Goal: Communication & Community: Answer question/provide support

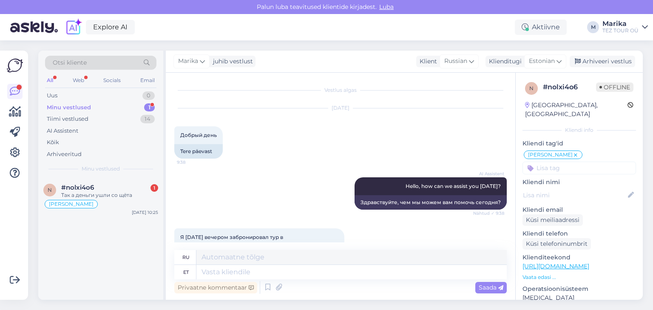
scroll to position [469, 0]
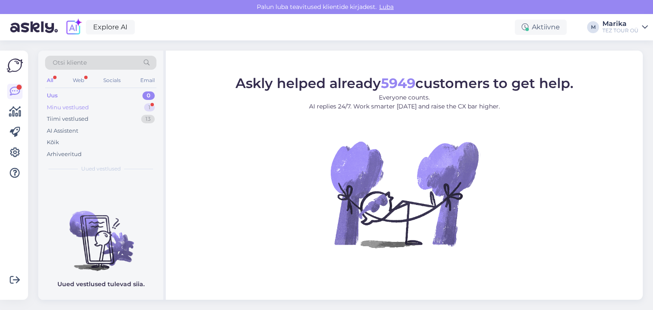
click at [86, 105] on div "Minu vestlused" at bounding box center [68, 107] width 42 height 9
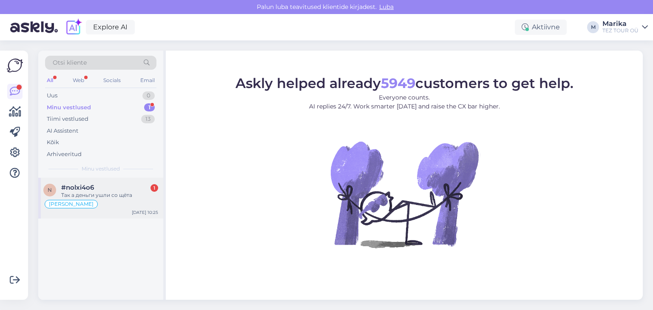
click at [117, 201] on div "[PERSON_NAME]" at bounding box center [100, 204] width 115 height 10
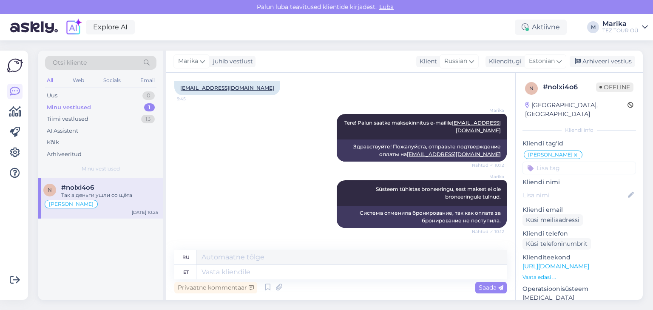
scroll to position [469, 0]
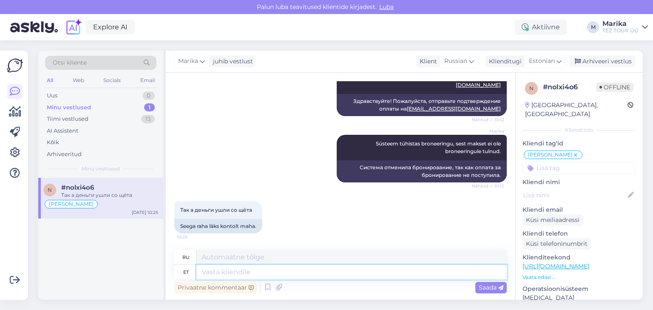
click at [267, 275] on textarea at bounding box center [351, 272] width 310 height 14
type textarea "Palun sa"
type textarea "Пожалуйста"
type textarea "Palun saatke m"
type textarea "Пожалуйста, отправьте"
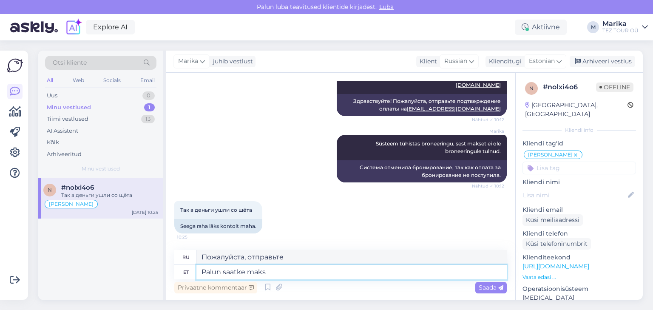
type textarea "Palun saatke makse"
type textarea "Пожалуйста, отправьте деньги."
type textarea "Palun saatke maksekinnitus a"
type textarea "Пожалуйста, отправьте подтверждение оплаты"
type textarea "Palun saatke maksekinnitus aadressile o"
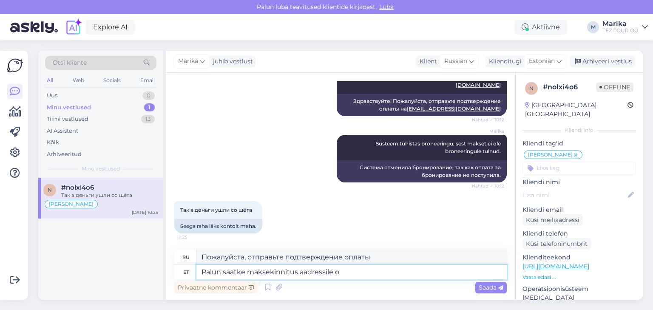
type textarea "Пожалуйста, отправьте подтверждение оплаты на адрес"
type textarea "Palun saatke maksekinnitus aadressile [EMAIL_ADDRESS][DOMAIN_NAME]"
type textarea "Пожалуйста, отправьте подтверждение оплаты на online@teztour.ee"
type textarea "Palun saatke maksekinnitus aadressile [EMAIL_ADDRESS][DOMAIN_NAME]"
click at [488, 289] on span "Saada" at bounding box center [491, 288] width 25 height 8
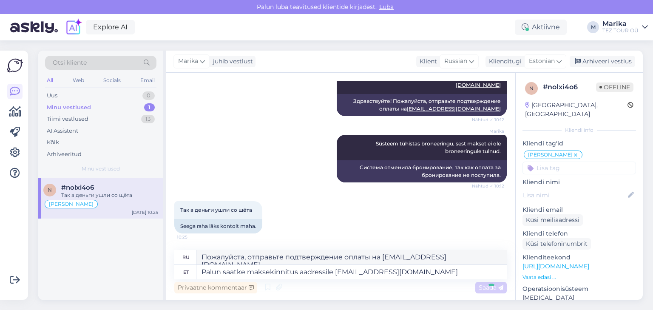
scroll to position [527, 0]
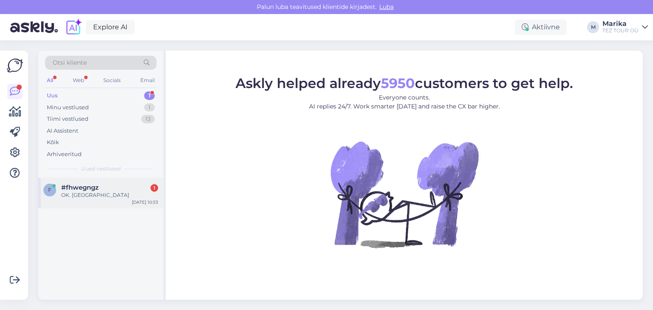
click at [90, 189] on span "#fhwegngz" at bounding box center [79, 188] width 37 height 8
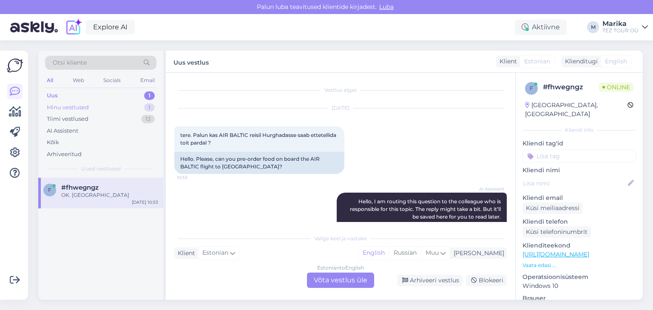
click at [87, 108] on div "Minu vestlused" at bounding box center [68, 107] width 42 height 9
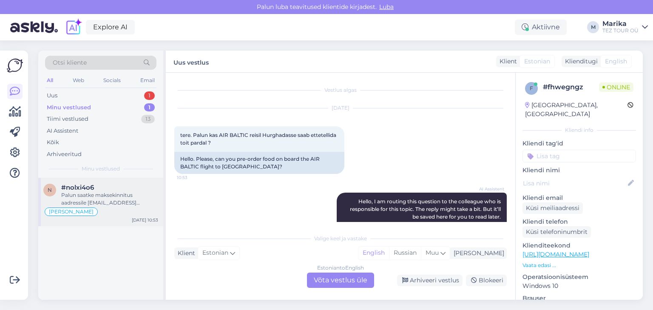
click at [122, 187] on div "#nolxi4o6" at bounding box center [109, 188] width 97 height 8
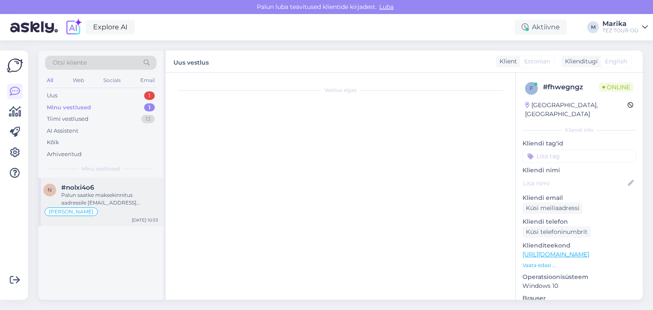
scroll to position [527, 0]
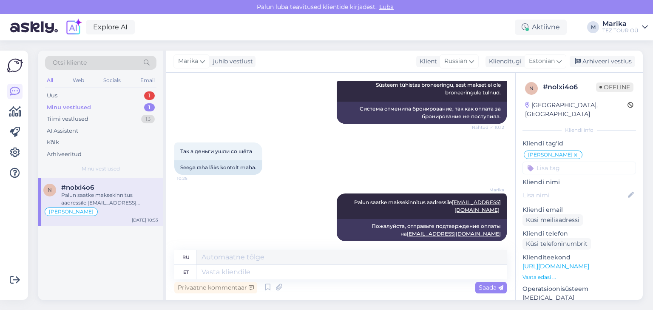
click at [568, 162] on input at bounding box center [580, 168] width 114 height 13
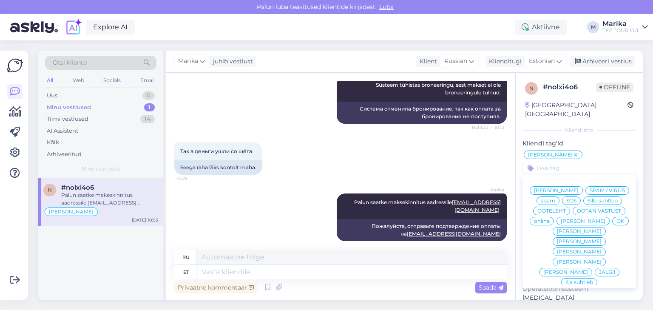
click at [573, 152] on icon at bounding box center [575, 155] width 5 height 7
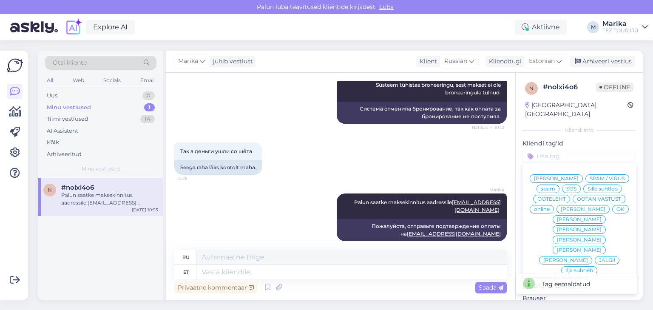
click at [562, 239] on span "[PERSON_NAME]" at bounding box center [579, 239] width 45 height 5
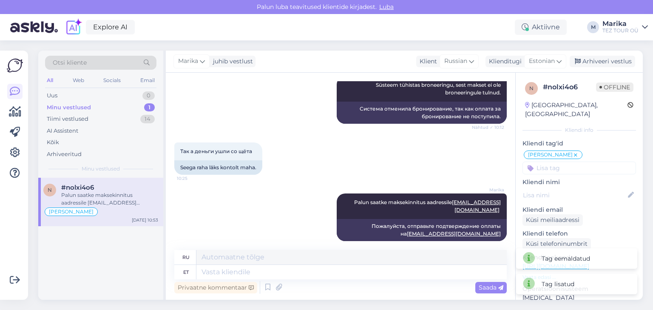
click at [73, 106] on div "Minu vestlused" at bounding box center [69, 107] width 44 height 9
click at [110, 192] on div "Palun saatke maksekinnitus aadressile [EMAIL_ADDRESS][DOMAIN_NAME]" at bounding box center [109, 198] width 97 height 15
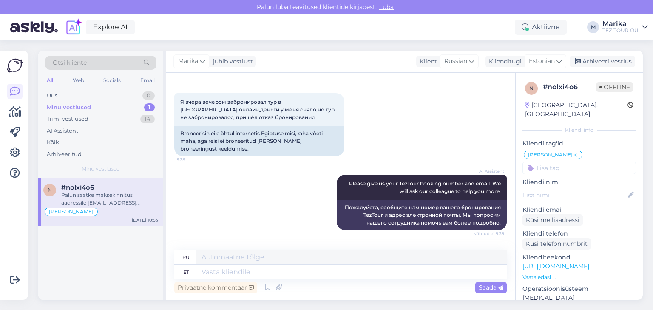
scroll to position [317, 0]
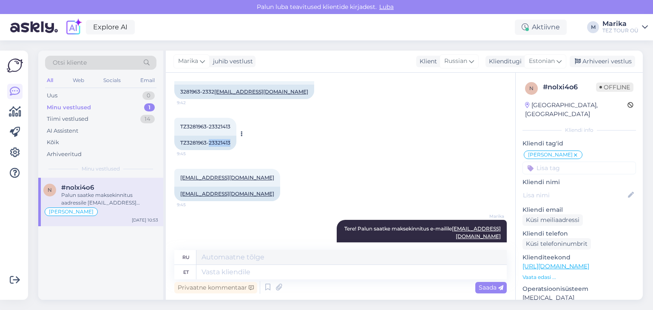
drag, startPoint x: 210, startPoint y: 141, endPoint x: 233, endPoint y: 143, distance: 23.4
click at [233, 143] on div "TZ3281963-23321413" at bounding box center [205, 143] width 62 height 14
copy div "23321413"
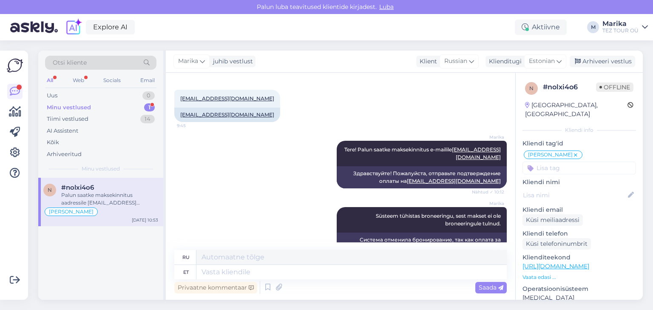
scroll to position [527, 0]
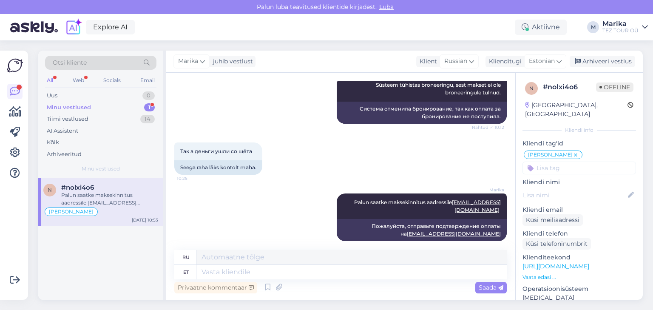
click at [90, 104] on div "Minu vestlused" at bounding box center [69, 107] width 44 height 9
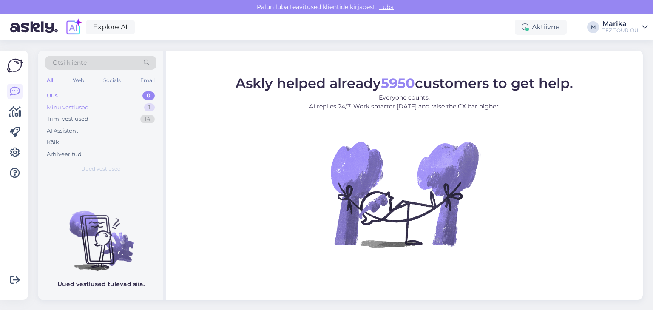
click at [88, 105] on div "Minu vestlused" at bounding box center [68, 107] width 42 height 9
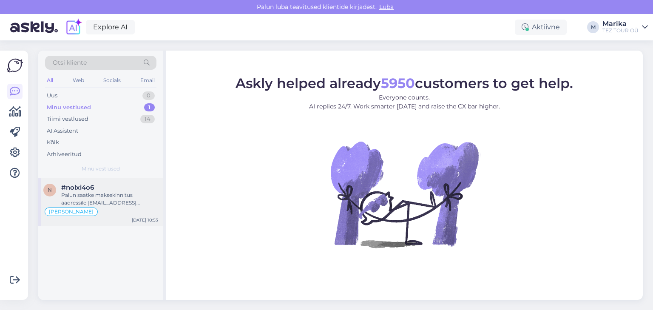
click at [138, 189] on div "#nolxi4o6" at bounding box center [109, 188] width 97 height 8
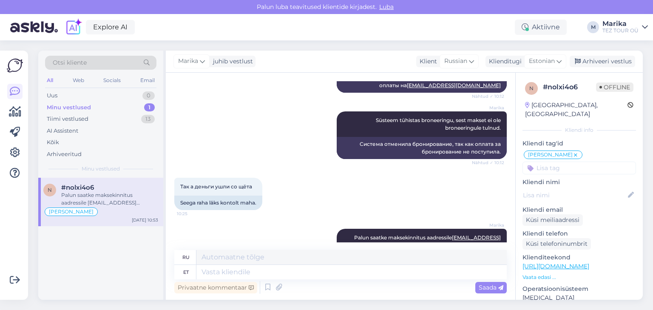
scroll to position [527, 0]
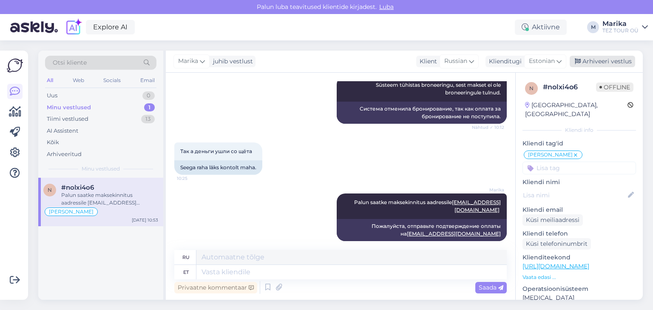
click at [597, 60] on div "Arhiveeri vestlus" at bounding box center [602, 61] width 65 height 11
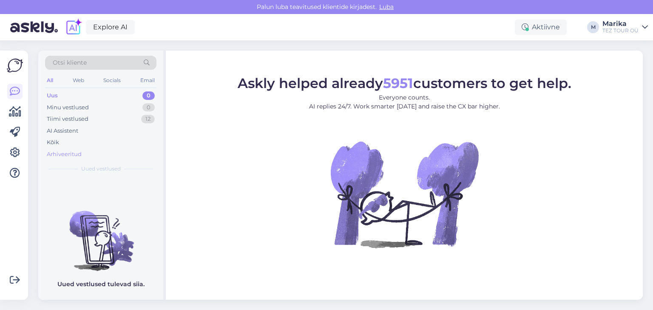
click at [72, 152] on div "Arhiveeritud" at bounding box center [64, 154] width 35 height 9
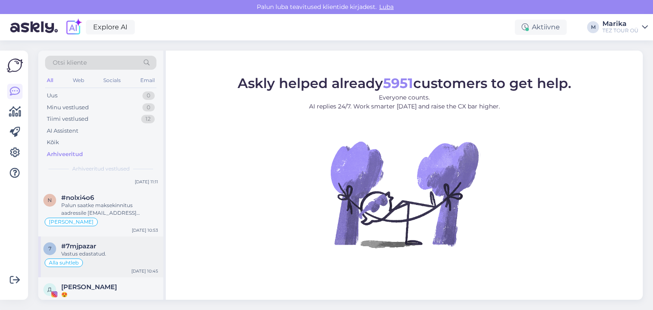
scroll to position [136, 0]
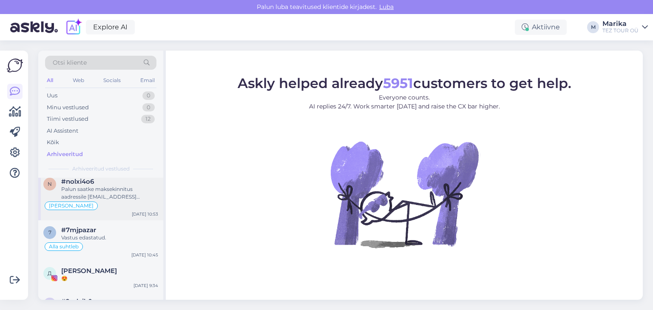
click at [102, 190] on div "Palun saatke maksekinnitus aadressile [EMAIL_ADDRESS][DOMAIN_NAME]" at bounding box center [109, 192] width 97 height 15
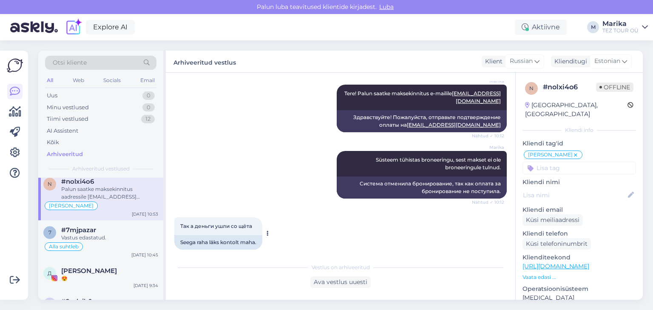
scroll to position [338, 0]
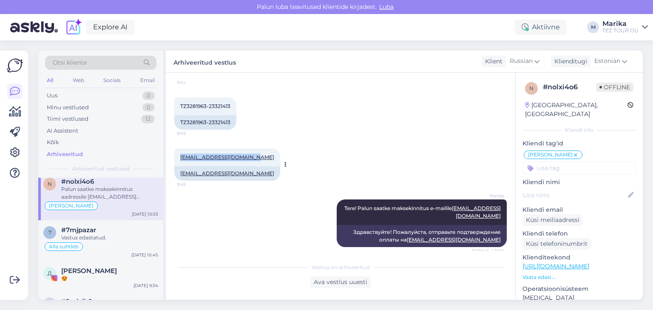
drag, startPoint x: 253, startPoint y: 156, endPoint x: 179, endPoint y: 155, distance: 74.8
click at [179, 155] on div "[EMAIL_ADDRESS][DOMAIN_NAME] 9:45" at bounding box center [227, 157] width 106 height 18
copy link "[EMAIL_ADDRESS][DOMAIN_NAME]"
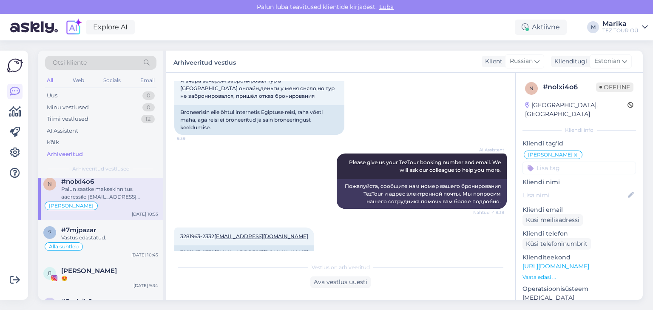
scroll to position [240, 0]
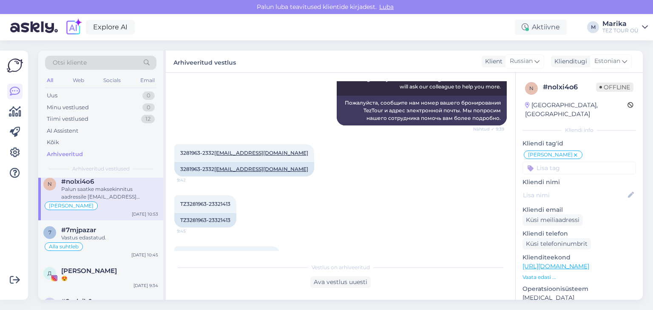
click at [74, 153] on div "Arhiveeritud" at bounding box center [65, 154] width 36 height 9
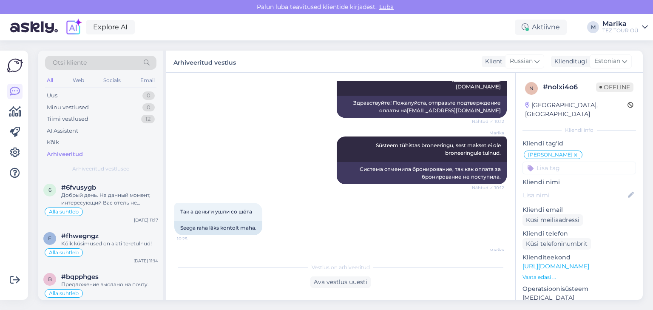
scroll to position [519, 0]
